Goal: Information Seeking & Learning: Learn about a topic

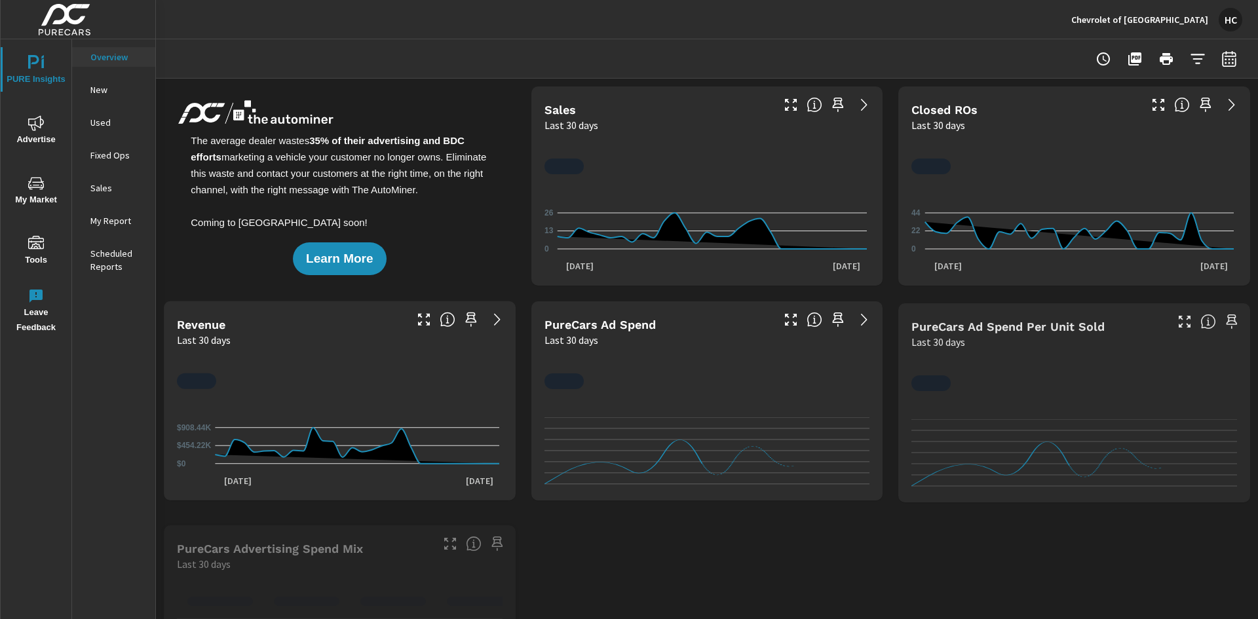
click at [136, 161] on p "Fixed Ops" at bounding box center [117, 155] width 54 height 13
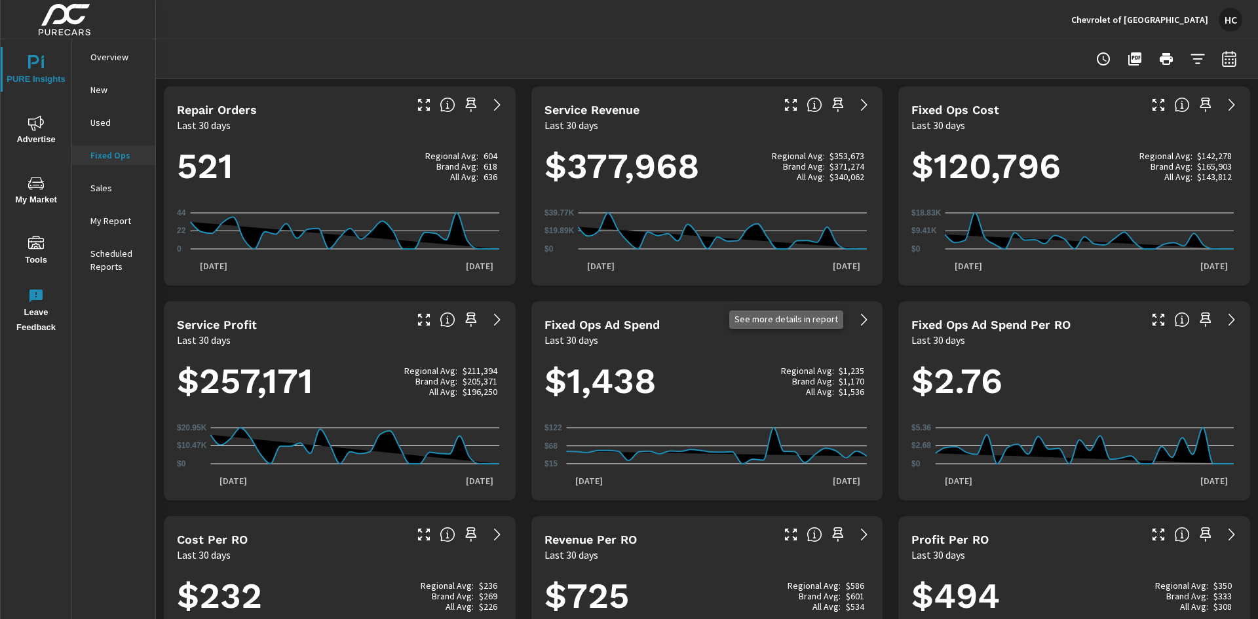
click at [856, 319] on icon at bounding box center [864, 320] width 16 height 16
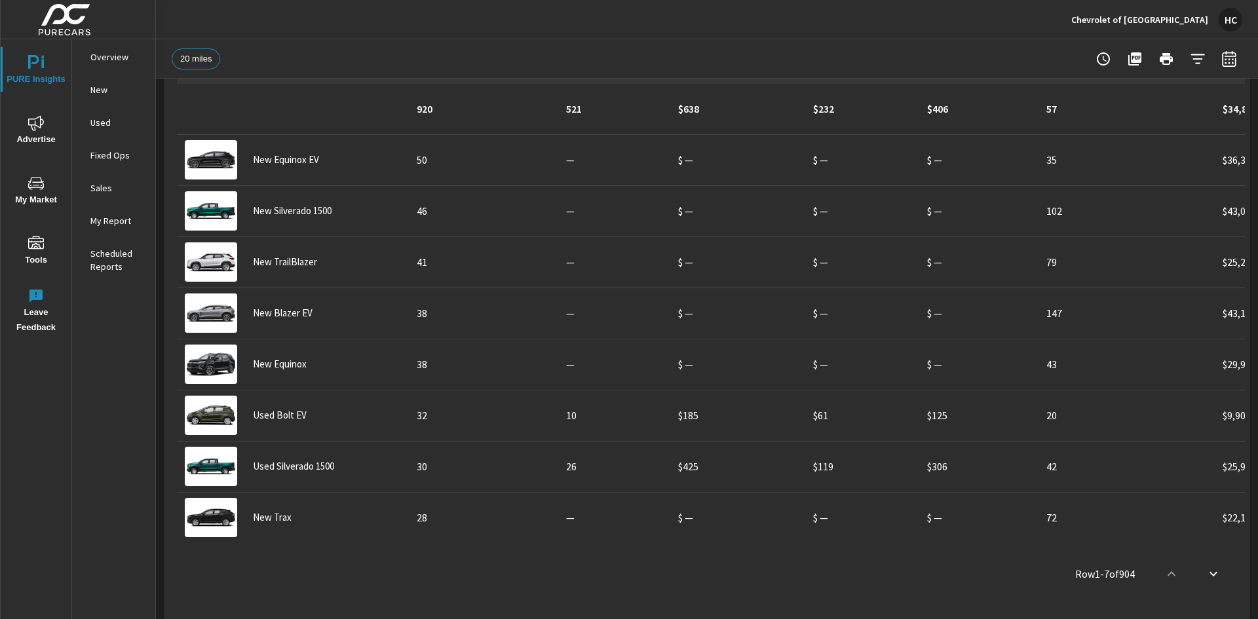
scroll to position [524, 0]
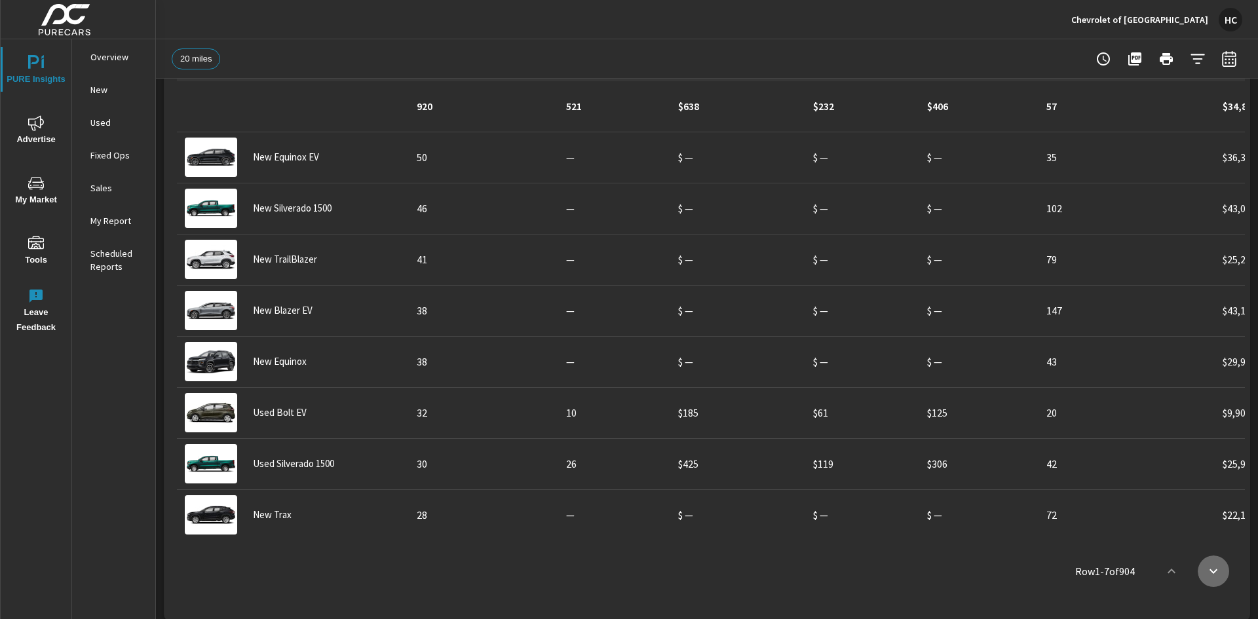
click at [1207, 569] on icon "scroll to bottom" at bounding box center [1214, 572] width 16 height 16
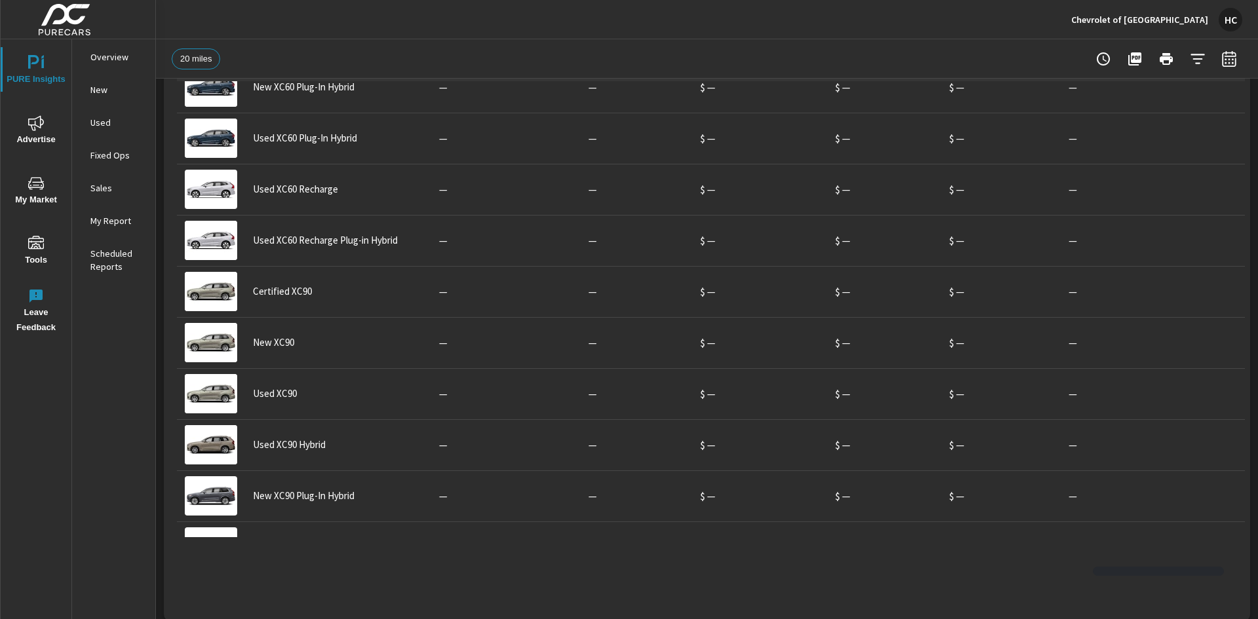
scroll to position [865, 0]
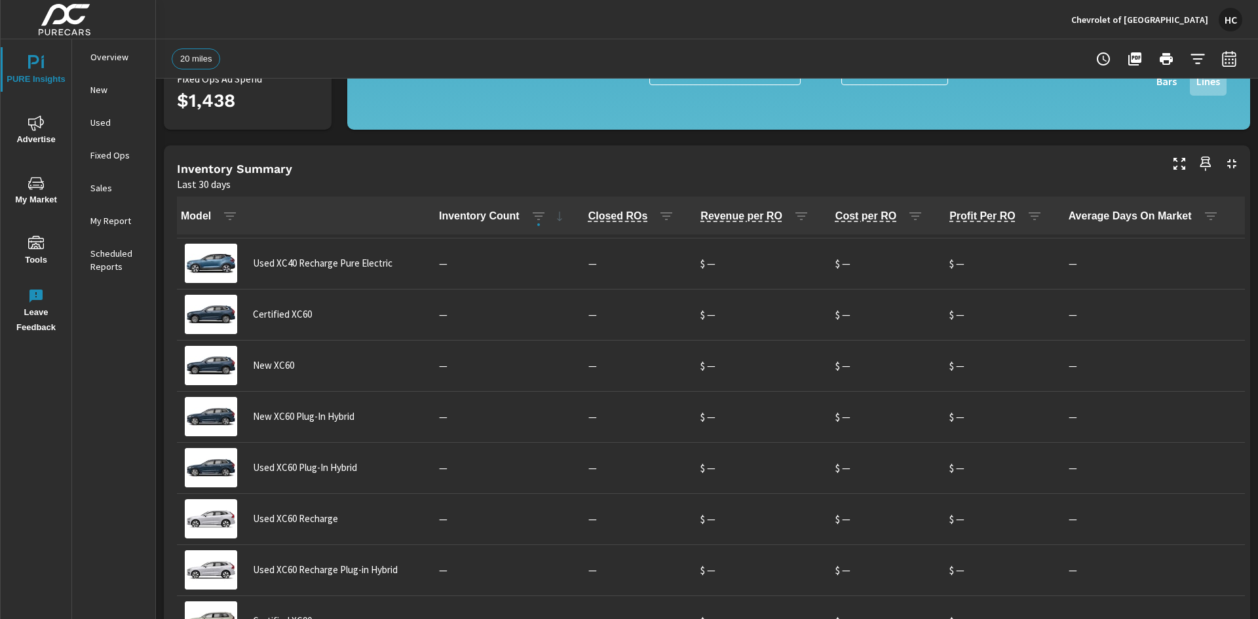
scroll to position [131, 0]
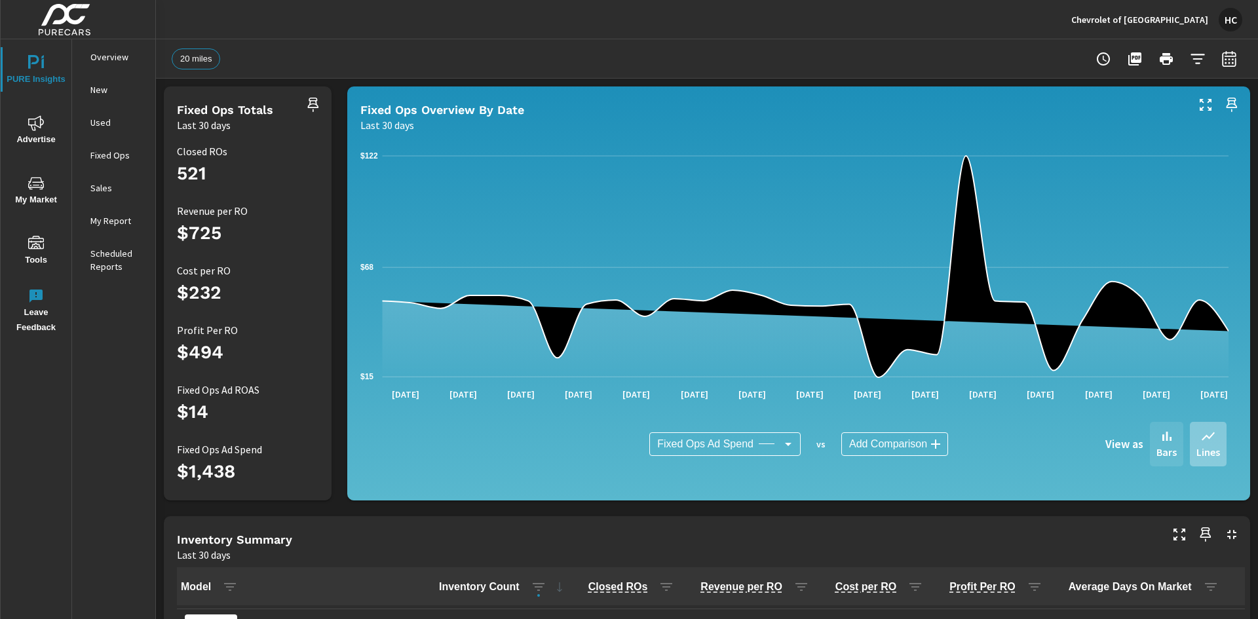
click at [1165, 450] on p "Bars" at bounding box center [1167, 452] width 20 height 16
